Goal: Find specific page/section: Locate a particular part of the current website

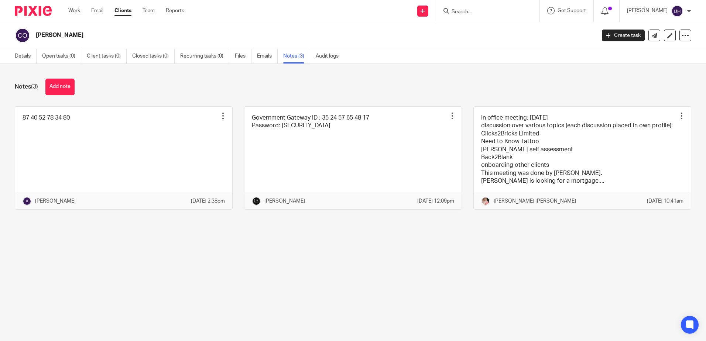
click at [491, 7] on form at bounding box center [490, 10] width 79 height 9
click at [476, 13] on input "Search" at bounding box center [484, 12] width 67 height 7
type input "upgr"
click at [485, 28] on link at bounding box center [496, 28] width 92 height 11
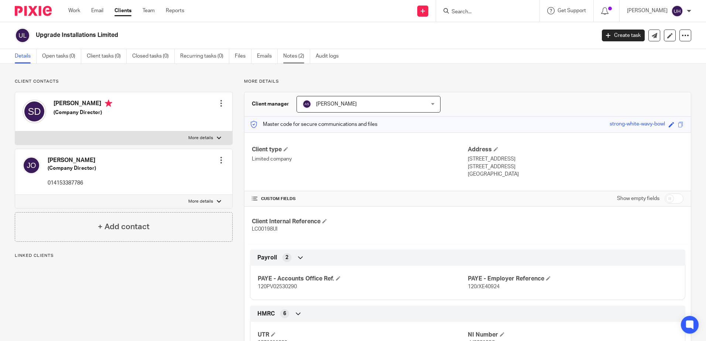
click at [297, 57] on link "Notes (2)" at bounding box center [296, 56] width 27 height 14
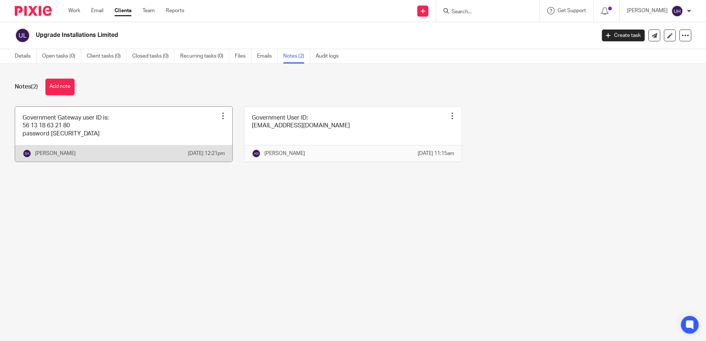
click at [130, 137] on link at bounding box center [123, 134] width 217 height 55
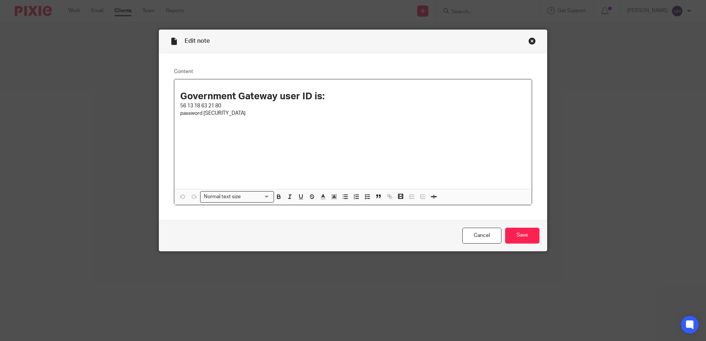
click at [213, 105] on p "56 13 18 63 21 80" at bounding box center [353, 105] width 346 height 7
copy p "56 13 18 63 21 80"
drag, startPoint x: 202, startPoint y: 112, endPoint x: 235, endPoint y: 112, distance: 32.9
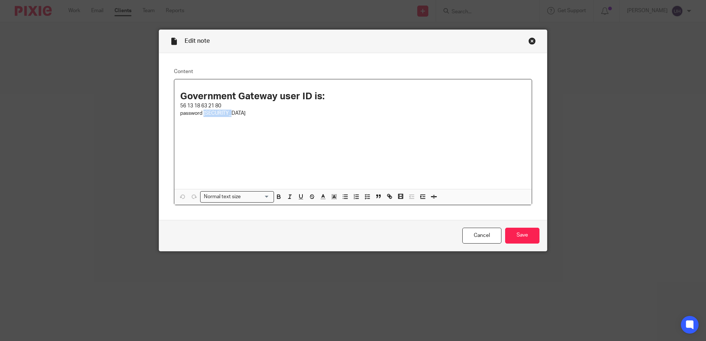
click at [235, 112] on p "password [SECURITY_DATA]" at bounding box center [353, 113] width 346 height 7
copy p "199jn9SA!!"
